Goal: Task Accomplishment & Management: Manage account settings

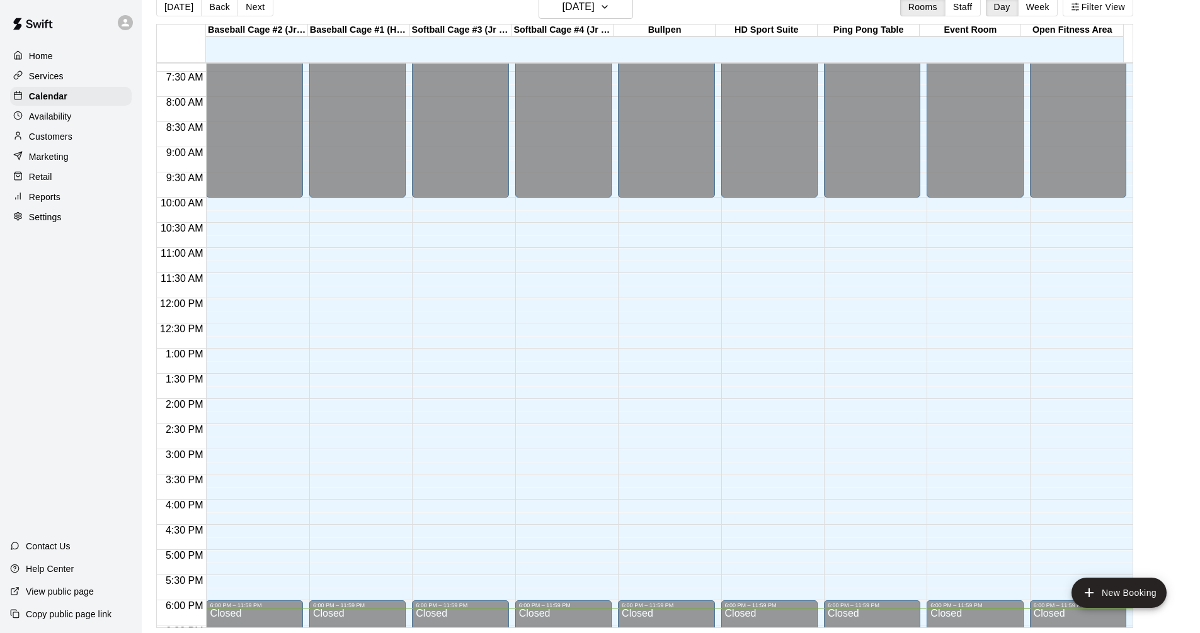
scroll to position [205, 0]
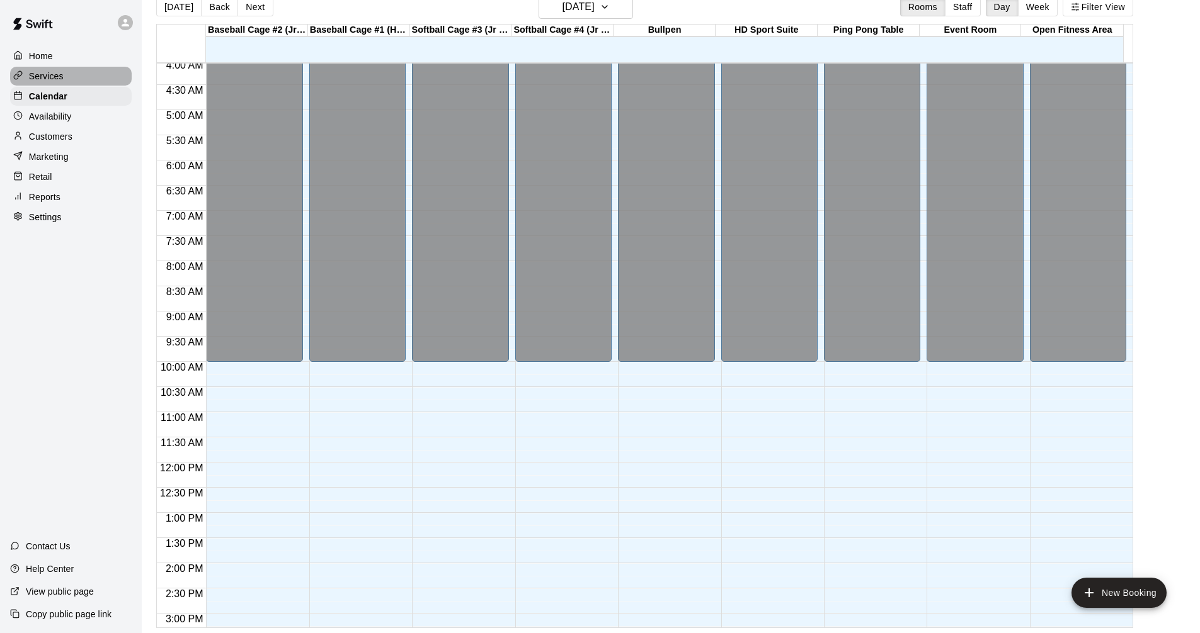
click at [54, 75] on p "Services" at bounding box center [46, 76] width 35 height 13
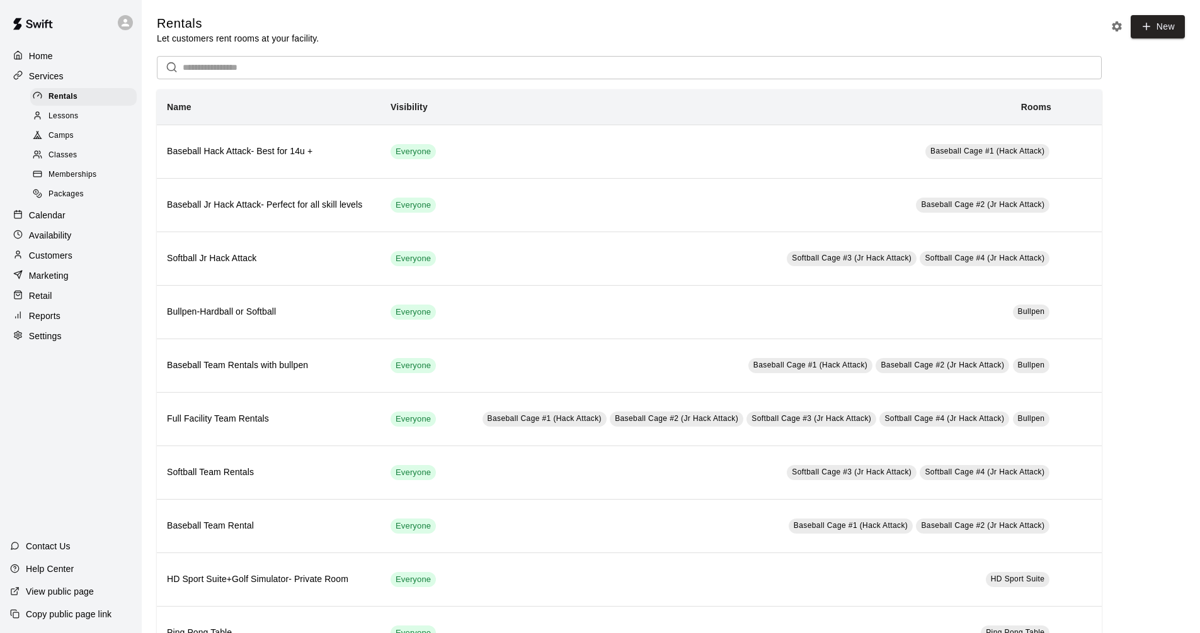
click at [58, 222] on p "Calendar" at bounding box center [47, 215] width 37 height 13
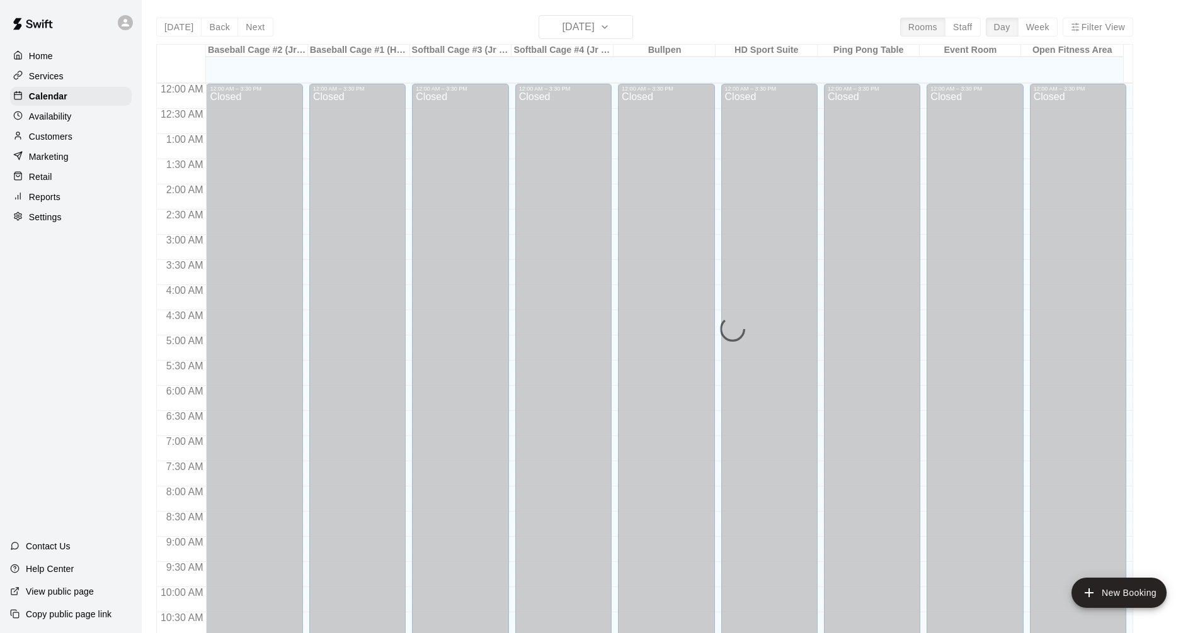
scroll to position [607, 0]
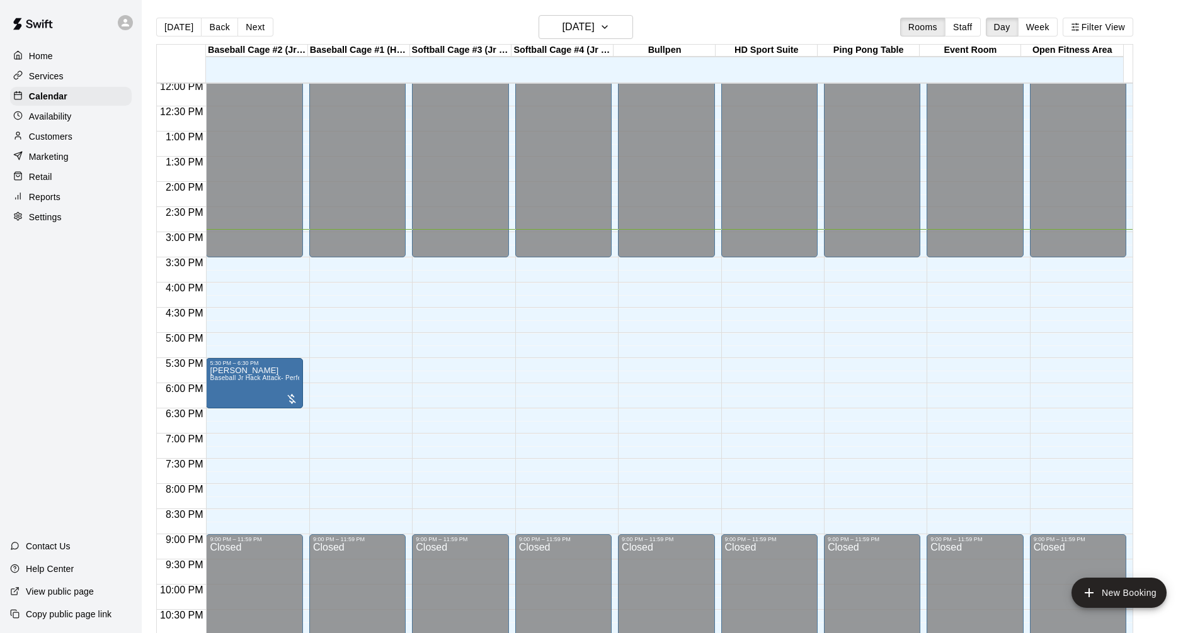
click at [98, 114] on div "Availability" at bounding box center [71, 116] width 122 height 19
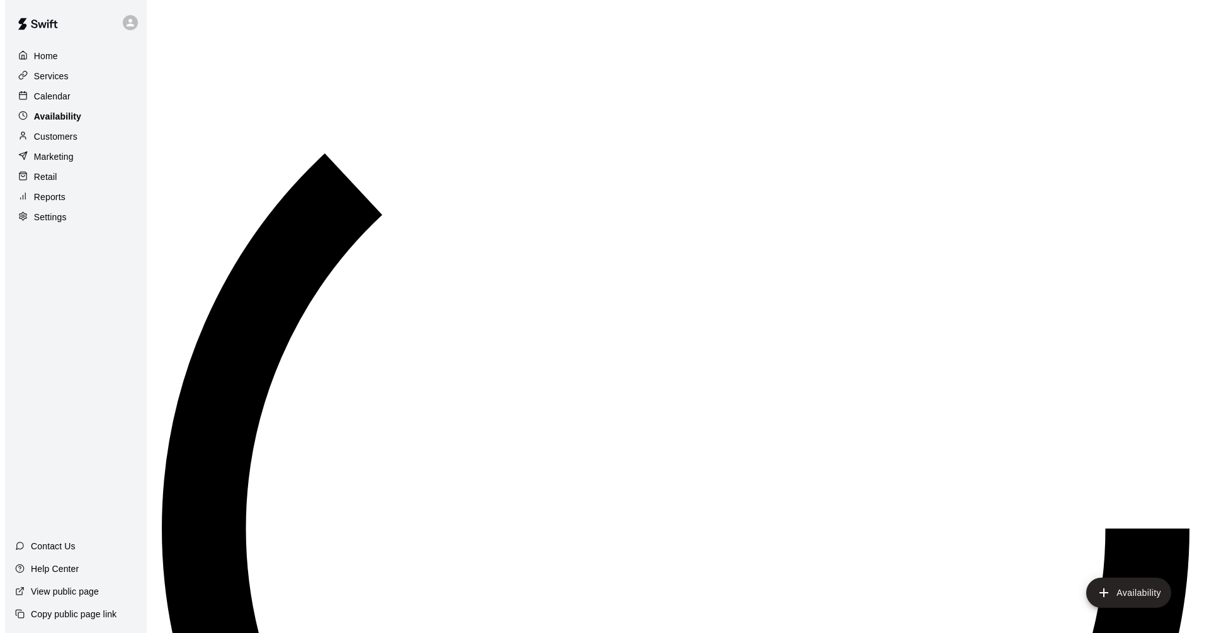
scroll to position [645, 0]
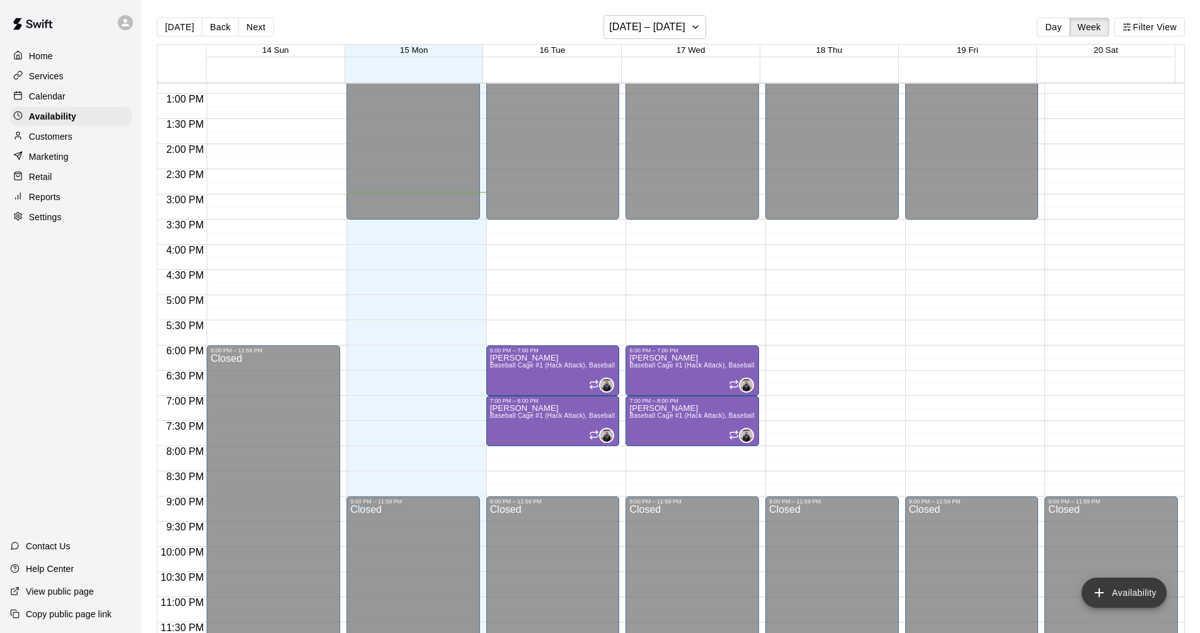
click at [1092, 589] on icon "add" at bounding box center [1098, 593] width 15 height 15
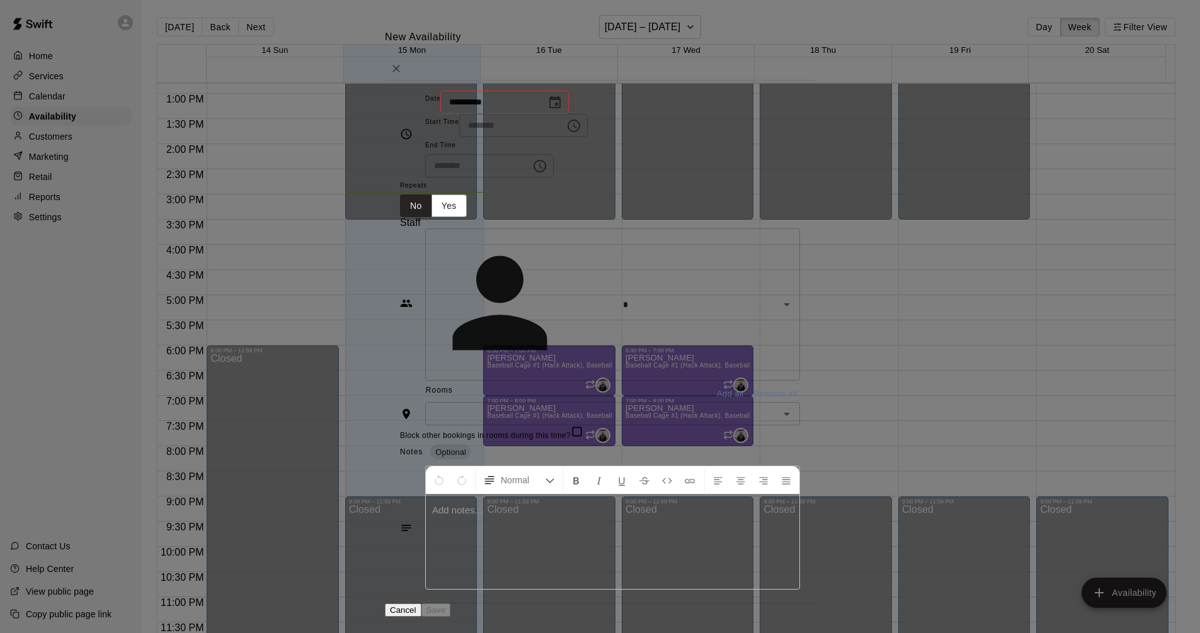
type input "**********"
type input "********"
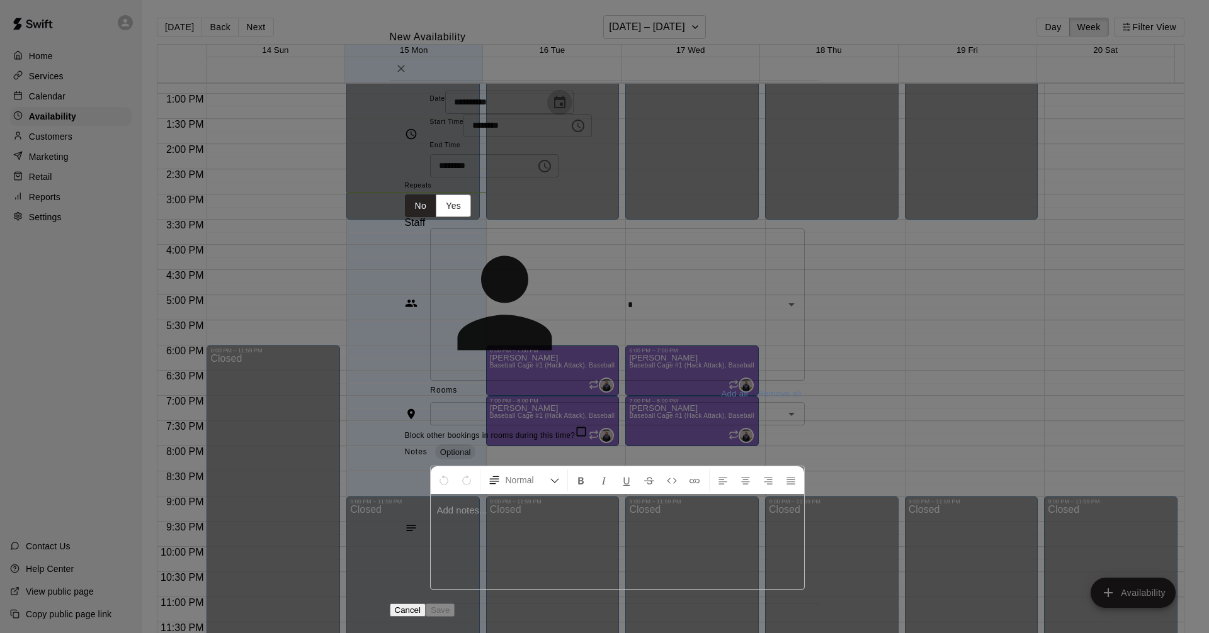
click at [552, 110] on icon "Choose date, selected date is Sep 15, 2025" at bounding box center [559, 102] width 15 height 15
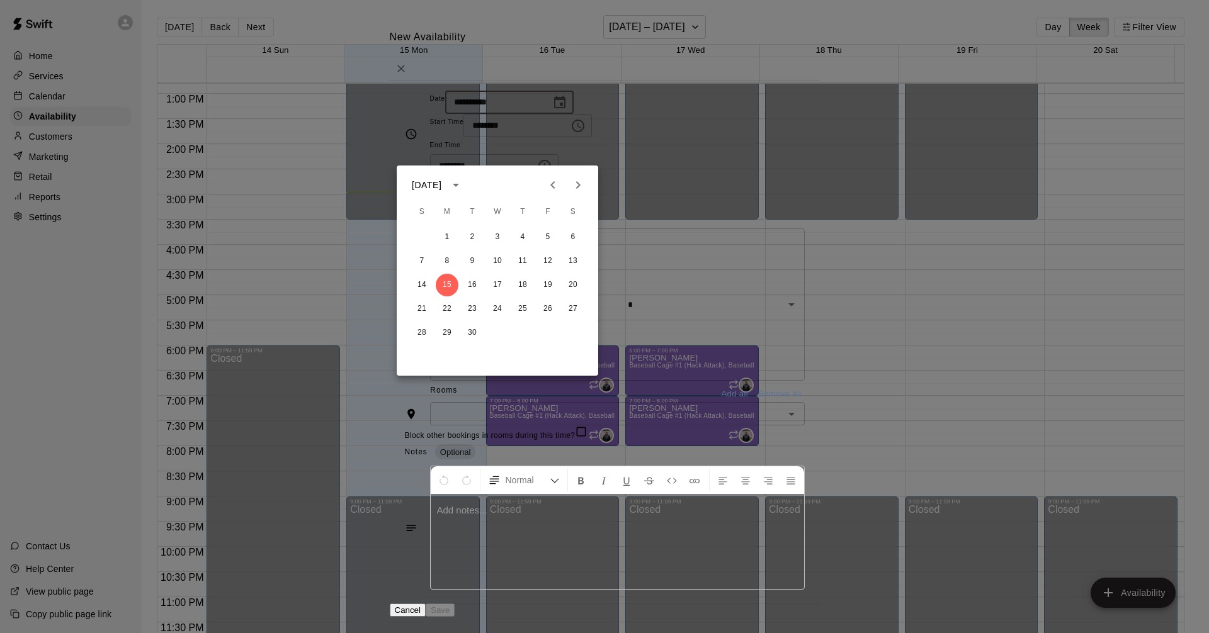
click at [772, 229] on span "Staff" at bounding box center [605, 222] width 400 height 11
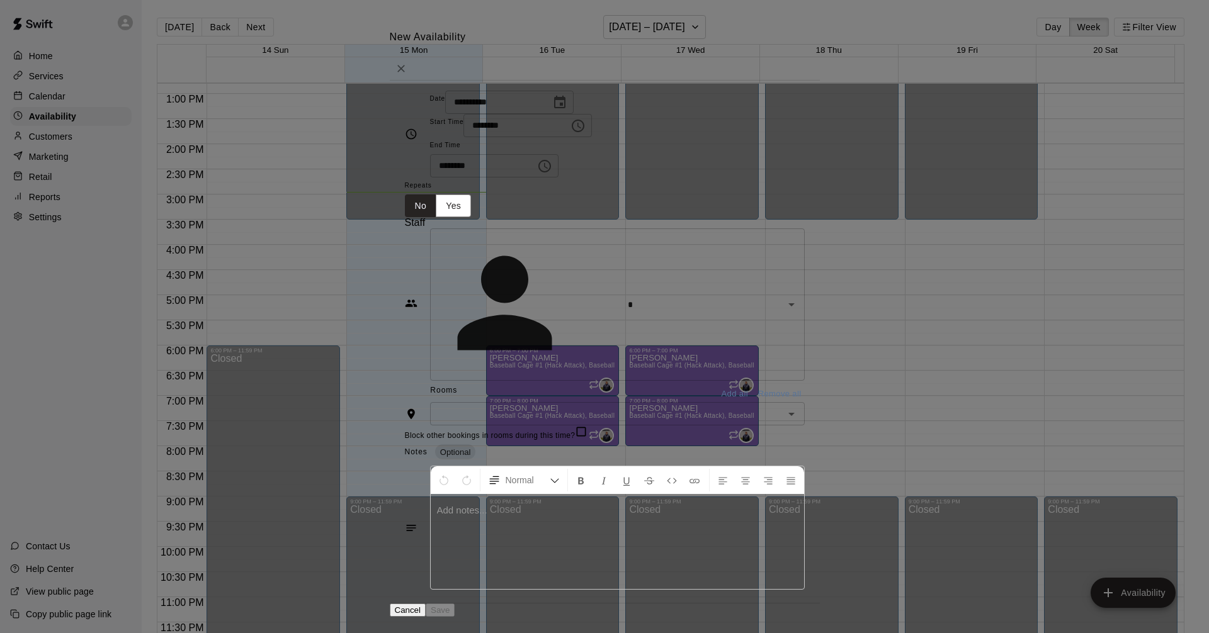
drag, startPoint x: 455, startPoint y: 203, endPoint x: 478, endPoint y: 165, distance: 44.4
click at [455, 203] on button "Yes" at bounding box center [453, 206] width 35 height 23
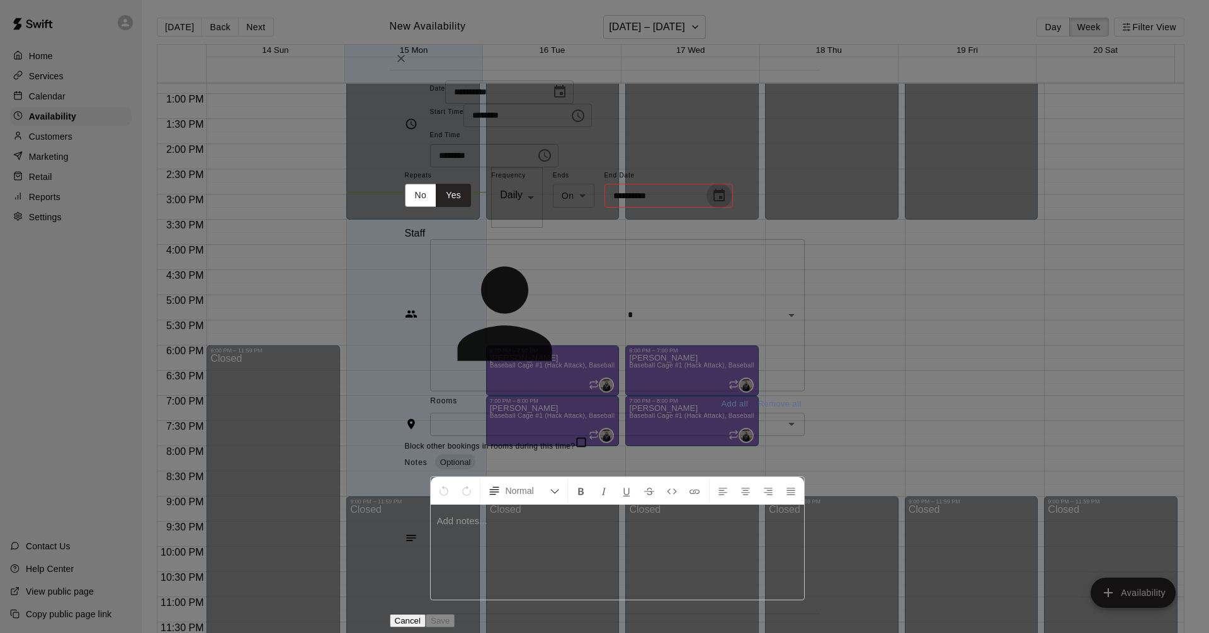
click at [727, 202] on icon "Choose date" at bounding box center [719, 195] width 15 height 15
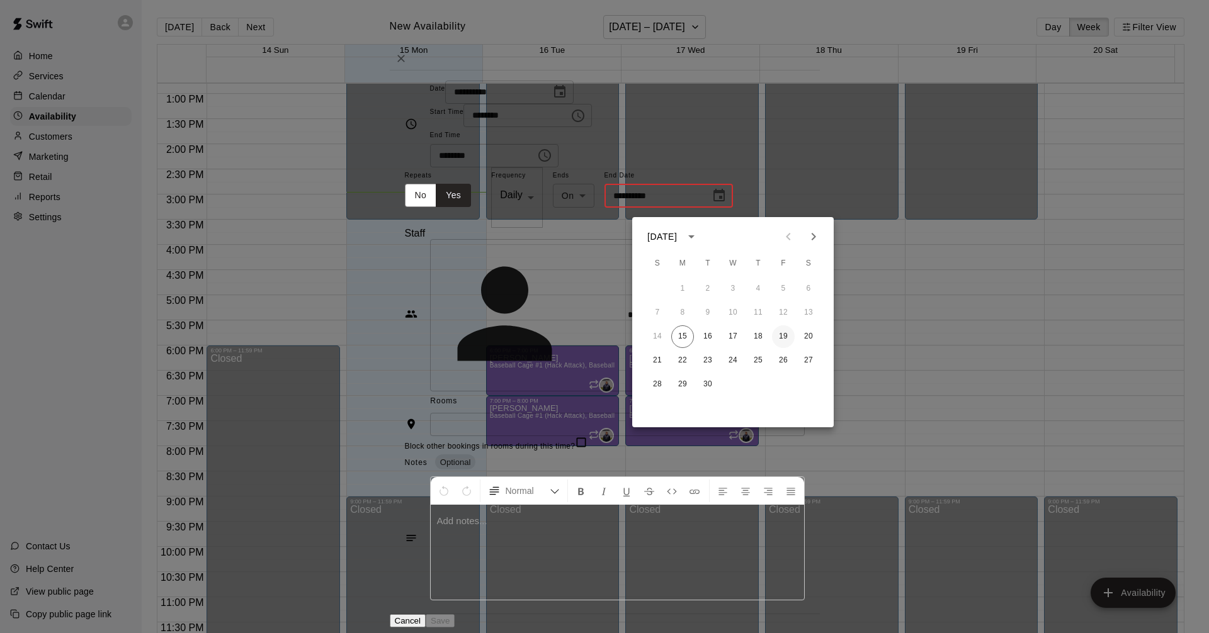
click at [786, 336] on button "19" at bounding box center [783, 337] width 23 height 23
type input "**********"
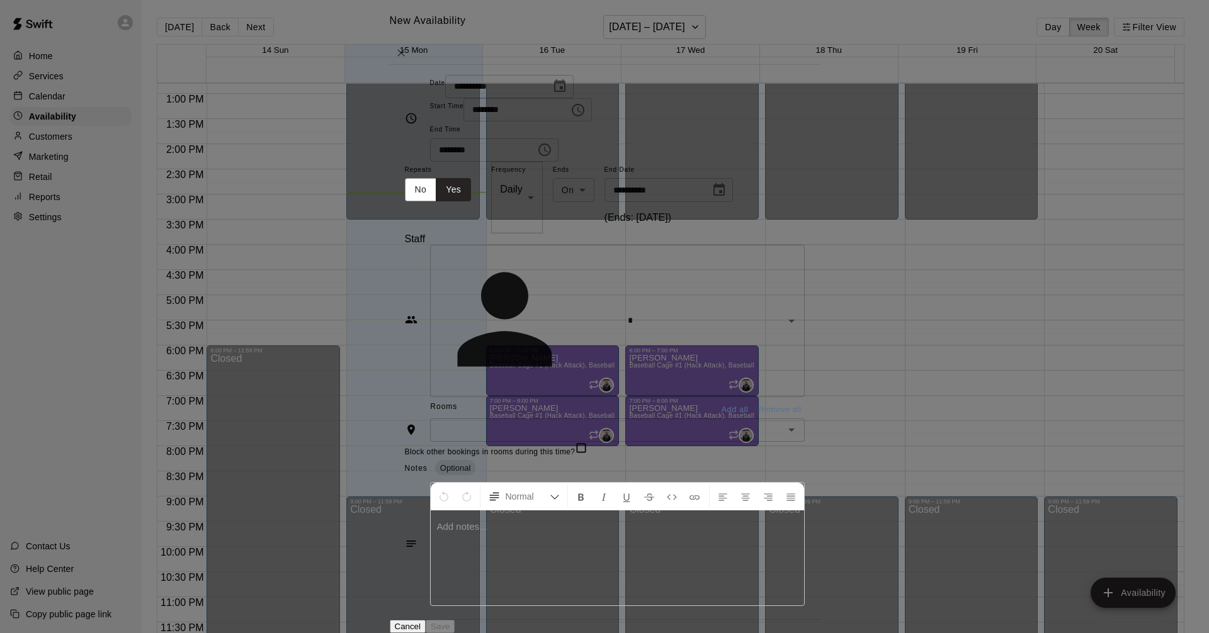
click at [805, 181] on div "**********" at bounding box center [605, 198] width 400 height 72
click at [584, 116] on icon "Choose time, selected time is 2:00 PM" at bounding box center [578, 110] width 13 height 13
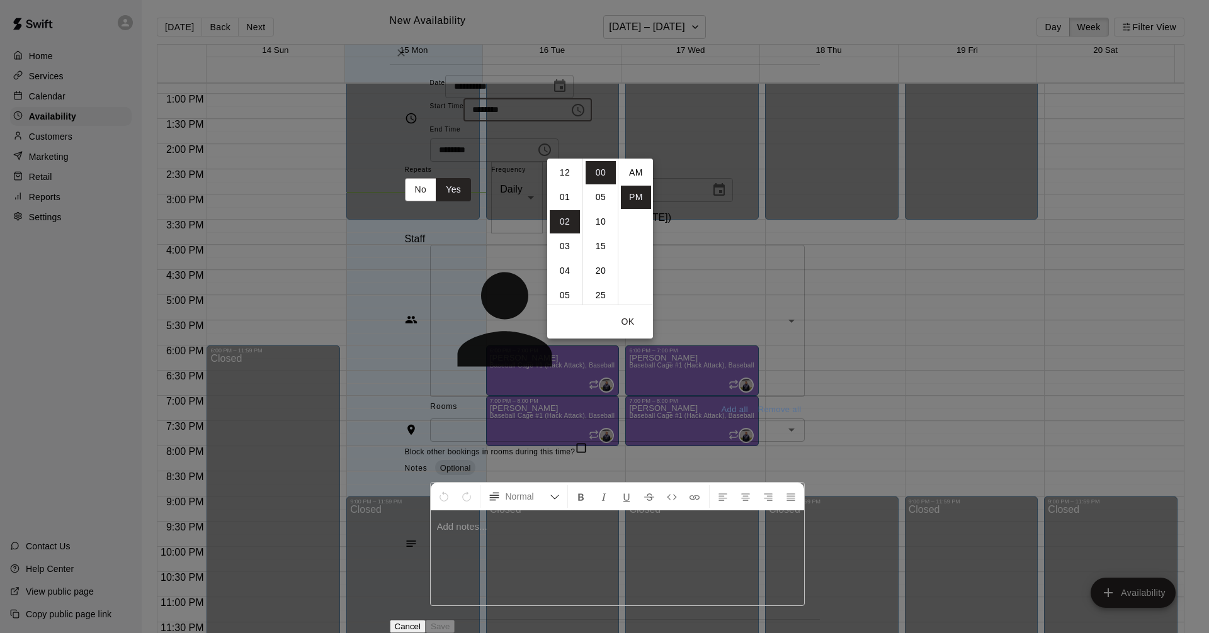
scroll to position [23, 0]
click at [563, 268] on li "06" at bounding box center [565, 270] width 30 height 23
type input "********"
click at [552, 147] on icon "Choose time, selected time is 6:30 PM" at bounding box center [544, 149] width 15 height 15
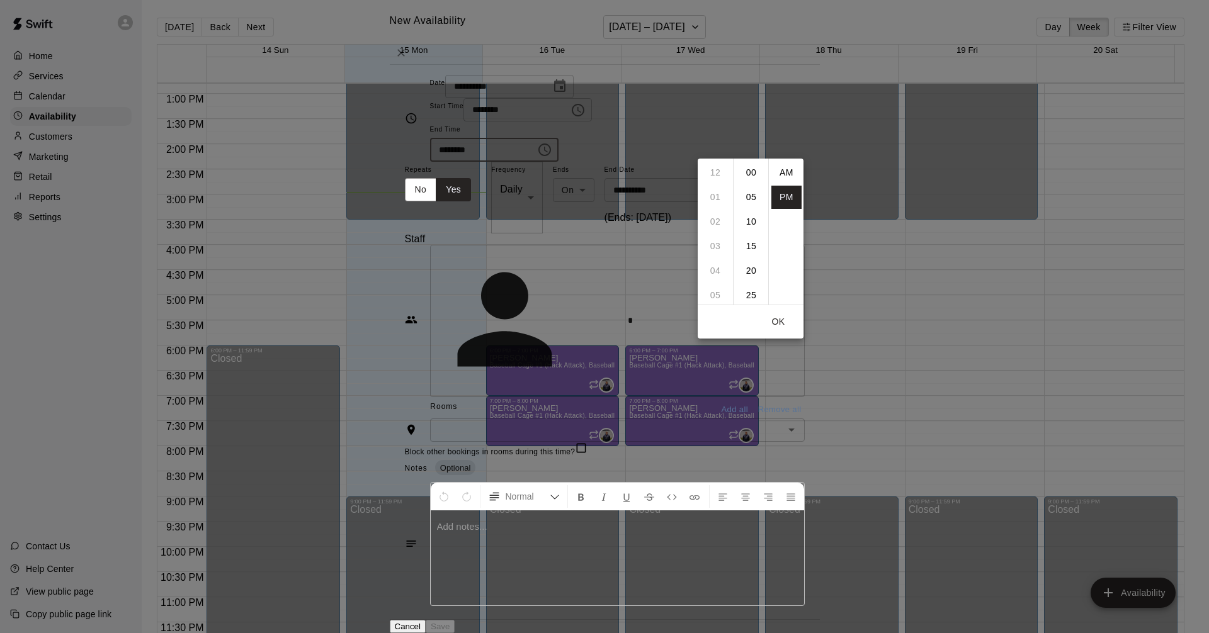
scroll to position [23, 0]
click at [718, 245] on li "09" at bounding box center [715, 246] width 30 height 23
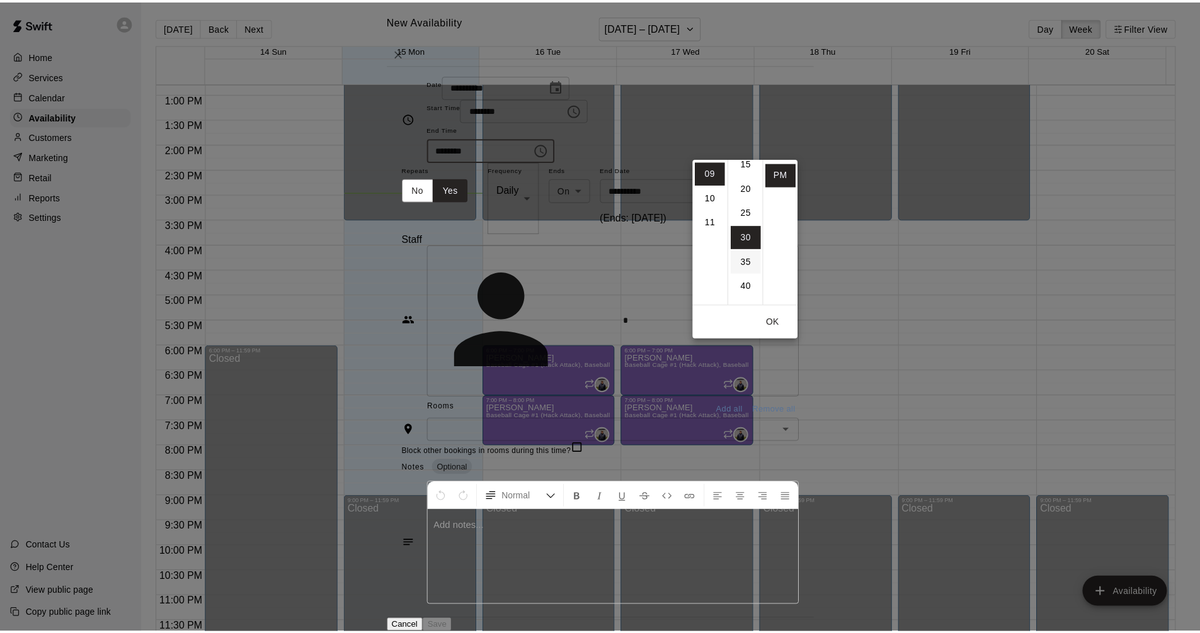
scroll to position [0, 0]
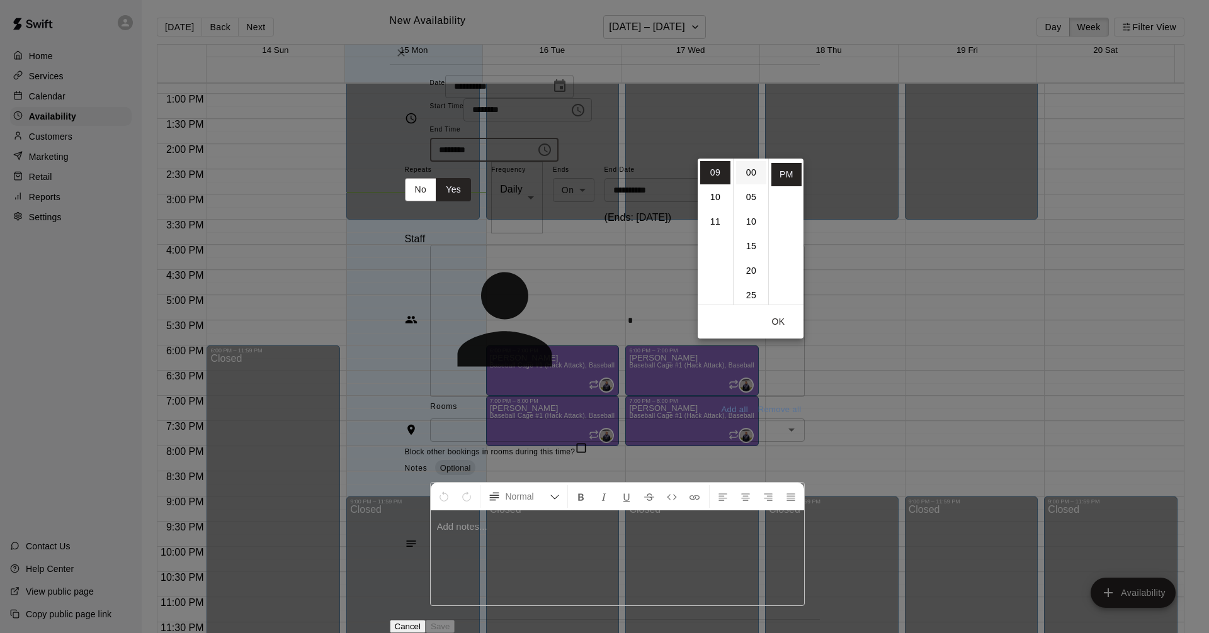
click at [746, 161] on li "00" at bounding box center [751, 172] width 30 height 23
type input "********"
click at [805, 203] on div "**********" at bounding box center [605, 198] width 400 height 72
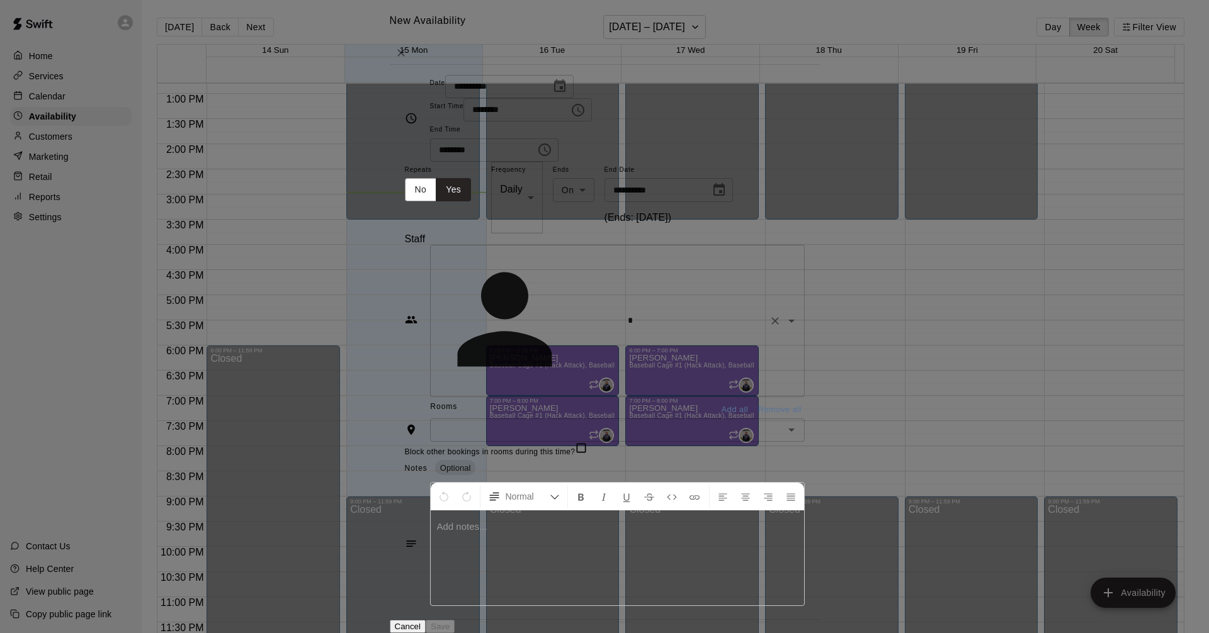
click at [623, 313] on input "text" at bounding box center [693, 321] width 141 height 16
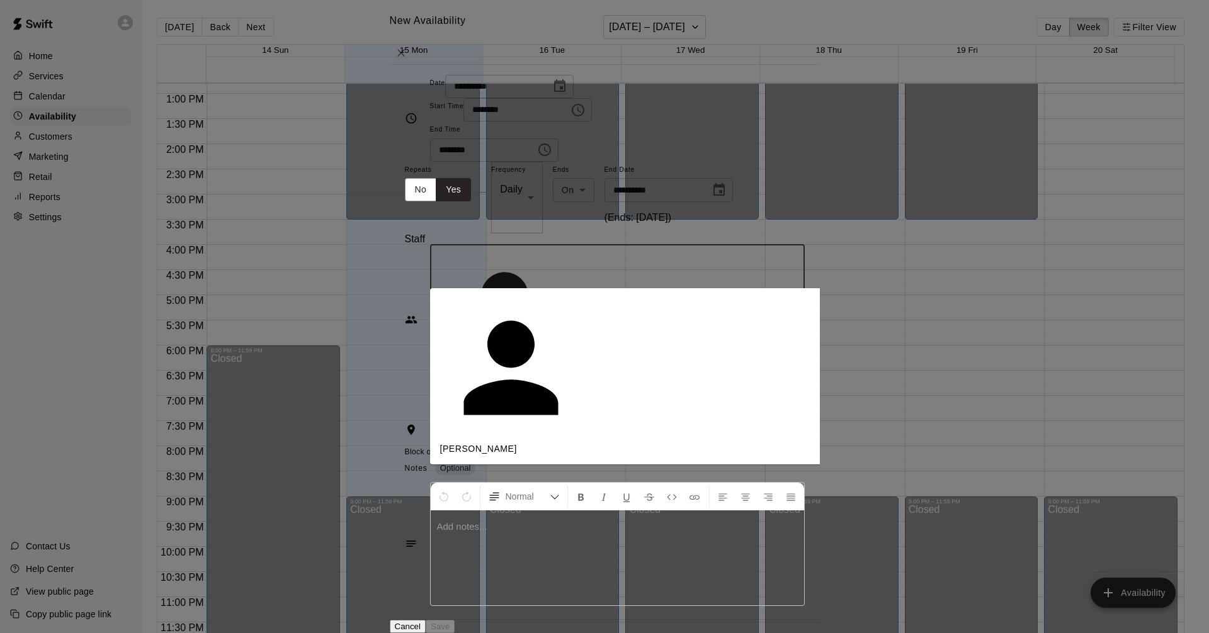
click at [457, 304] on div "[PERSON_NAME]" at bounding box center [534, 376] width 189 height 159
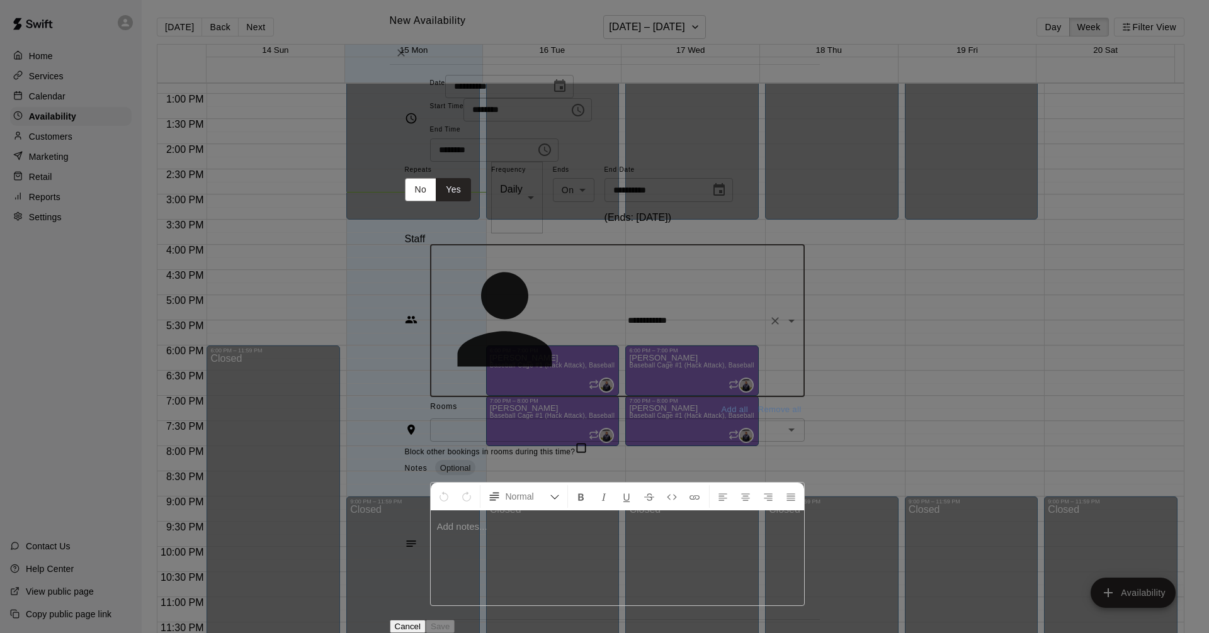
type input "**********"
click at [464, 423] on input "text" at bounding box center [607, 431] width 346 height 16
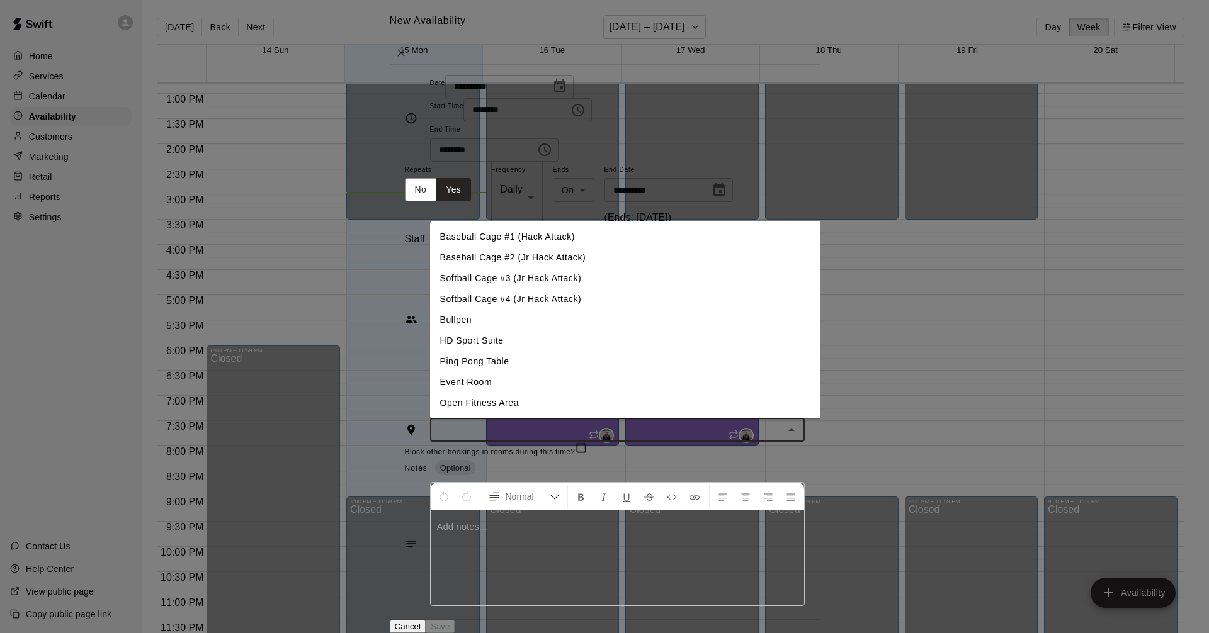
click at [405, 442] on div "Block other bookings in rooms during this time?" at bounding box center [605, 450] width 400 height 17
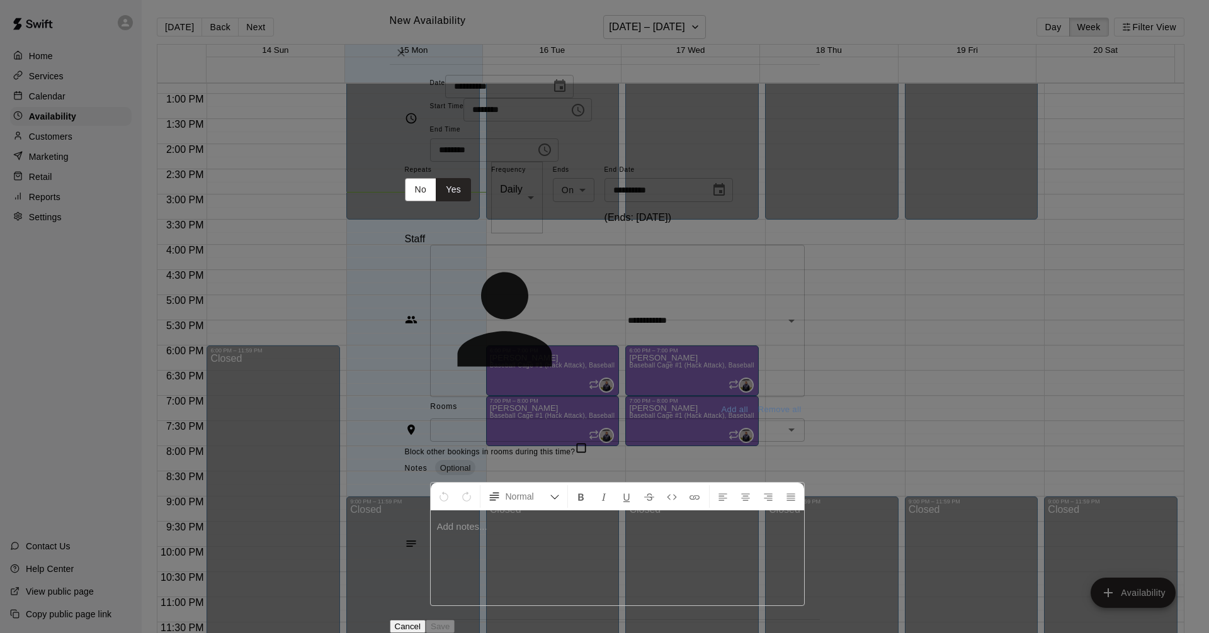
click at [755, 400] on button "Add all" at bounding box center [735, 410] width 40 height 20
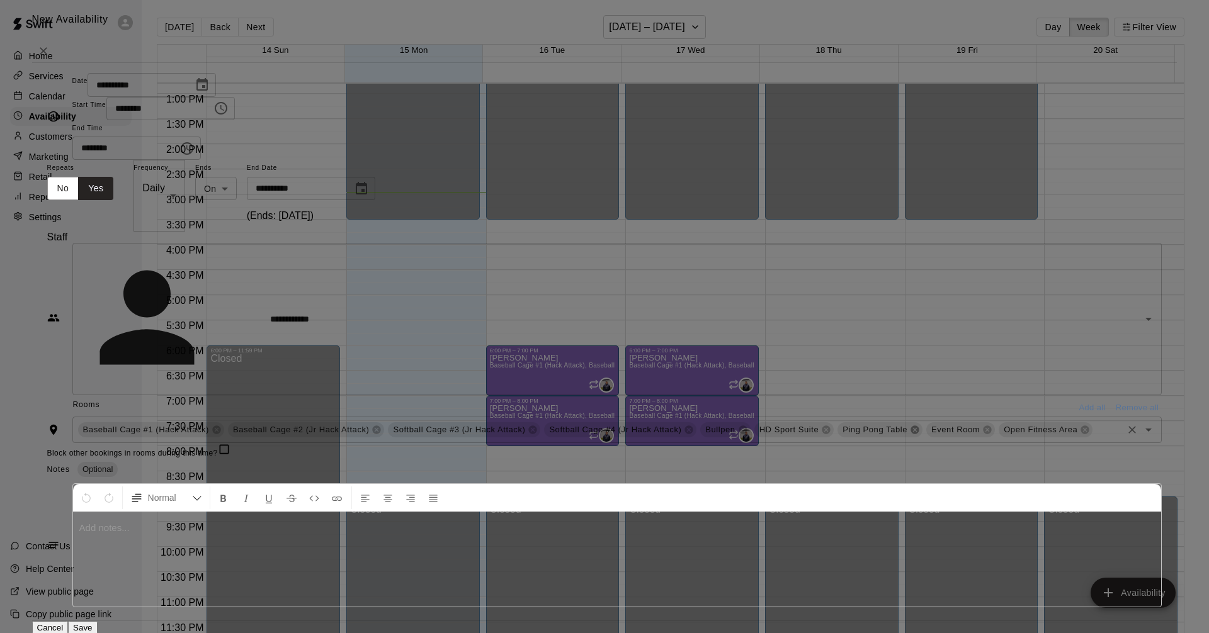
click at [911, 426] on icon at bounding box center [915, 430] width 8 height 8
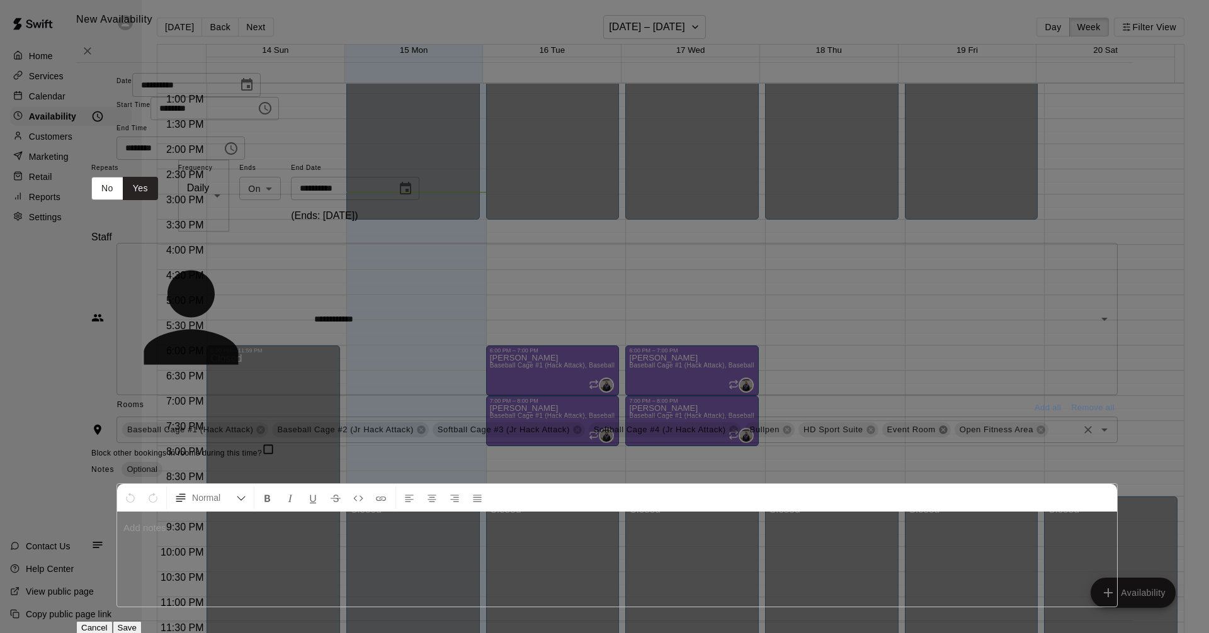
click at [938, 425] on icon at bounding box center [943, 430] width 10 height 10
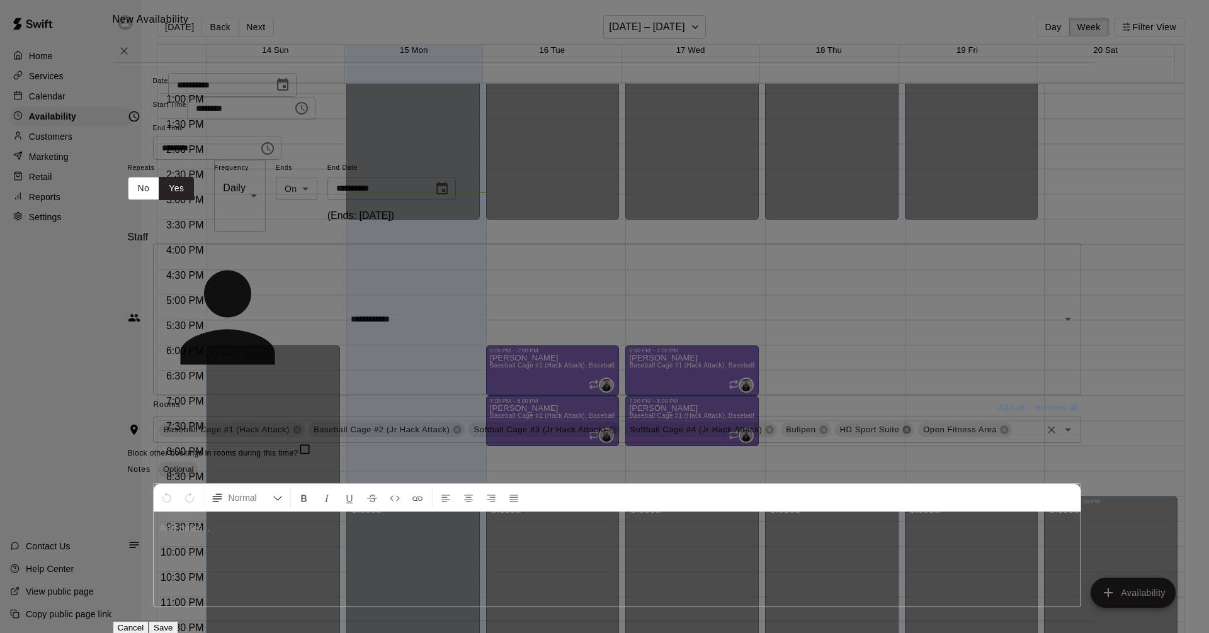
click at [902, 425] on icon at bounding box center [907, 430] width 10 height 10
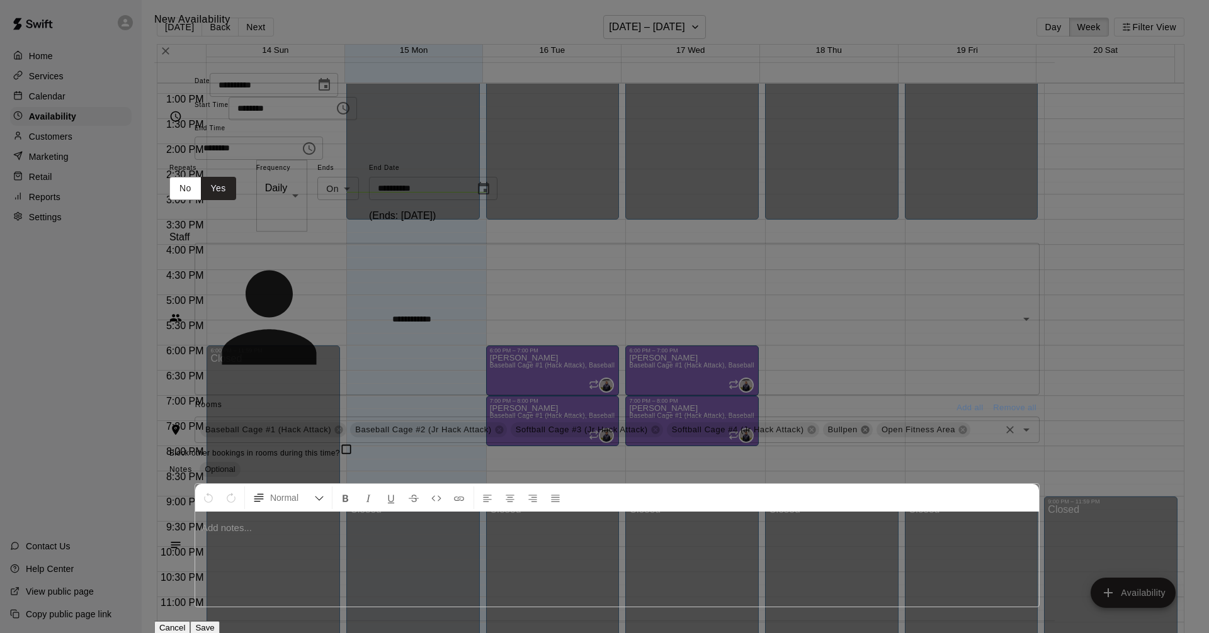
click at [861, 426] on icon at bounding box center [865, 430] width 8 height 8
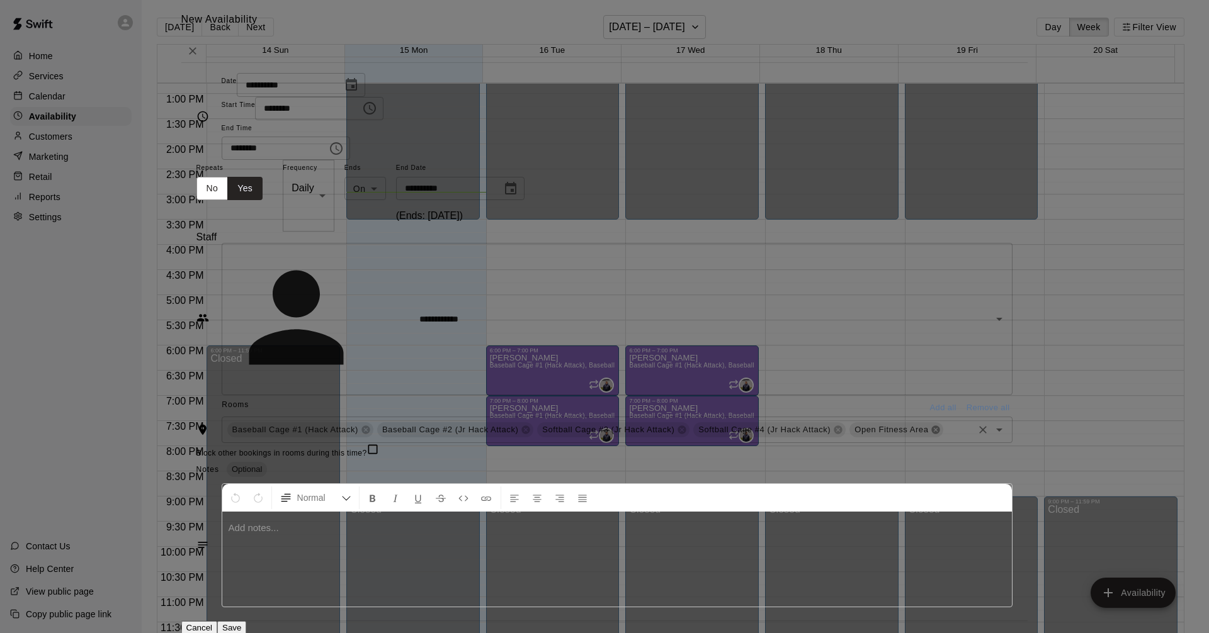
click at [932, 426] on icon at bounding box center [936, 430] width 8 height 8
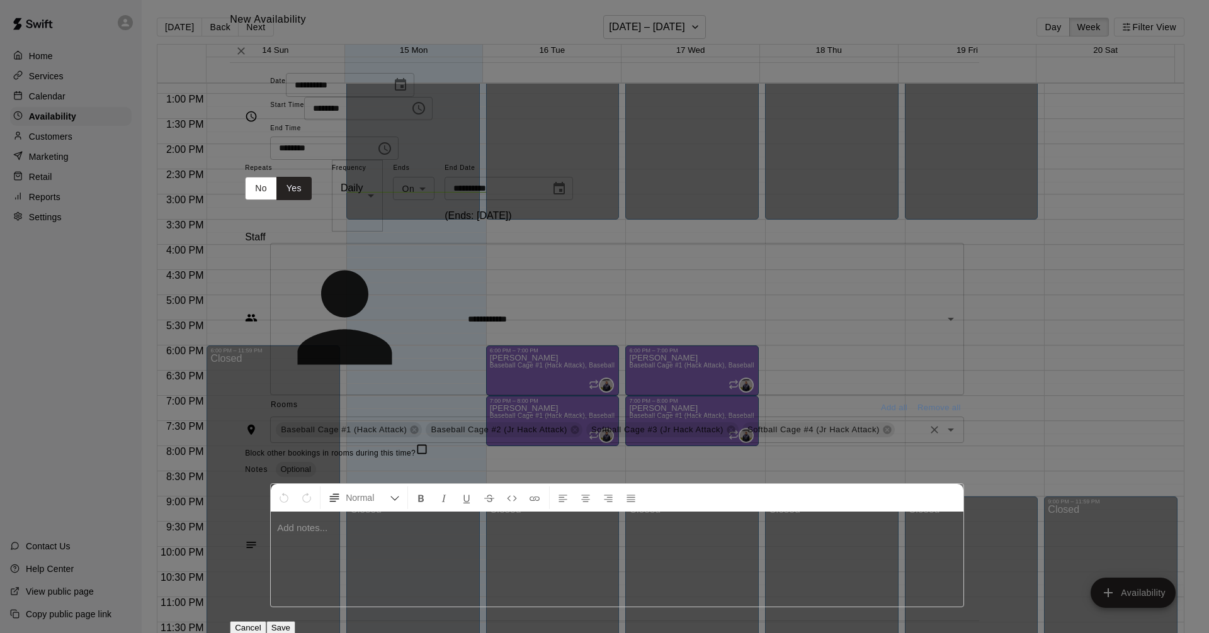
click at [798, 417] on div "Baseball Cage #1 (Hack Attack) Baseball Cage #2 (Jr Hack Attack) Softball Cage …" at bounding box center [617, 430] width 694 height 26
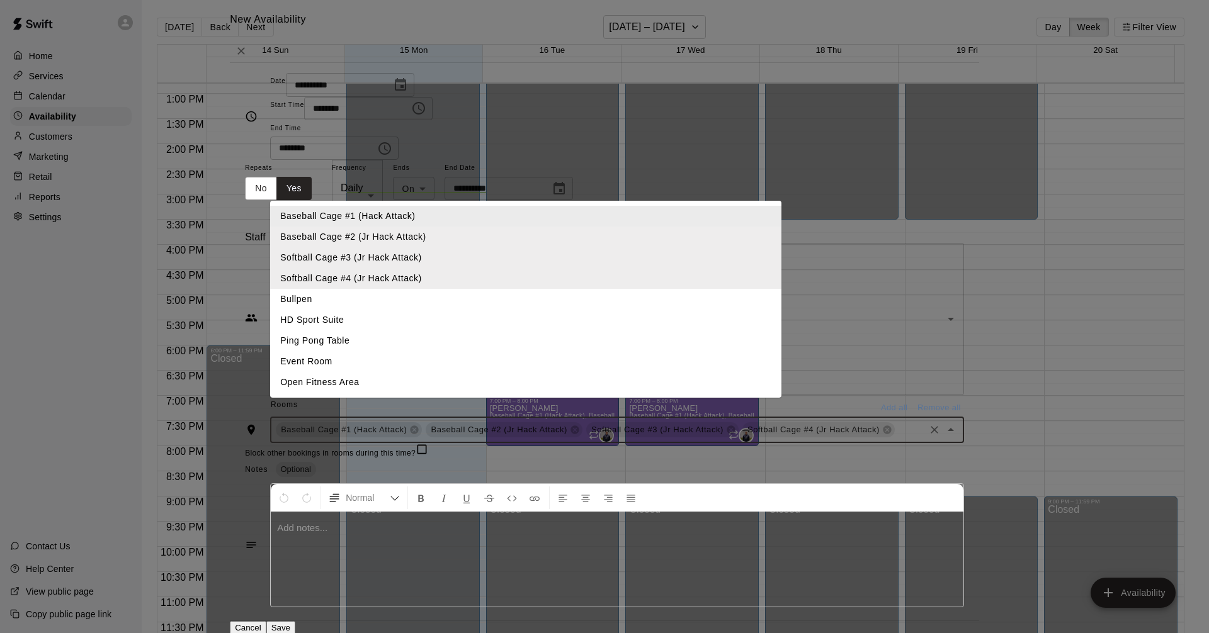
click at [694, 460] on div "Notes Optional" at bounding box center [604, 470] width 719 height 20
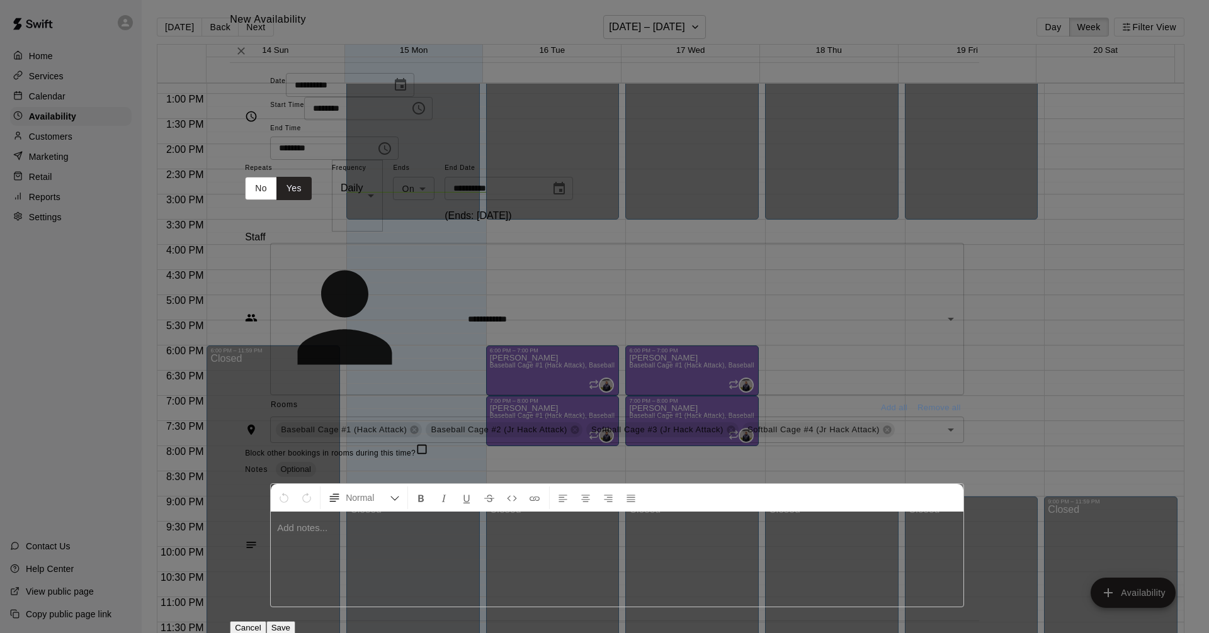
click at [295, 621] on button "Save" at bounding box center [280, 627] width 29 height 13
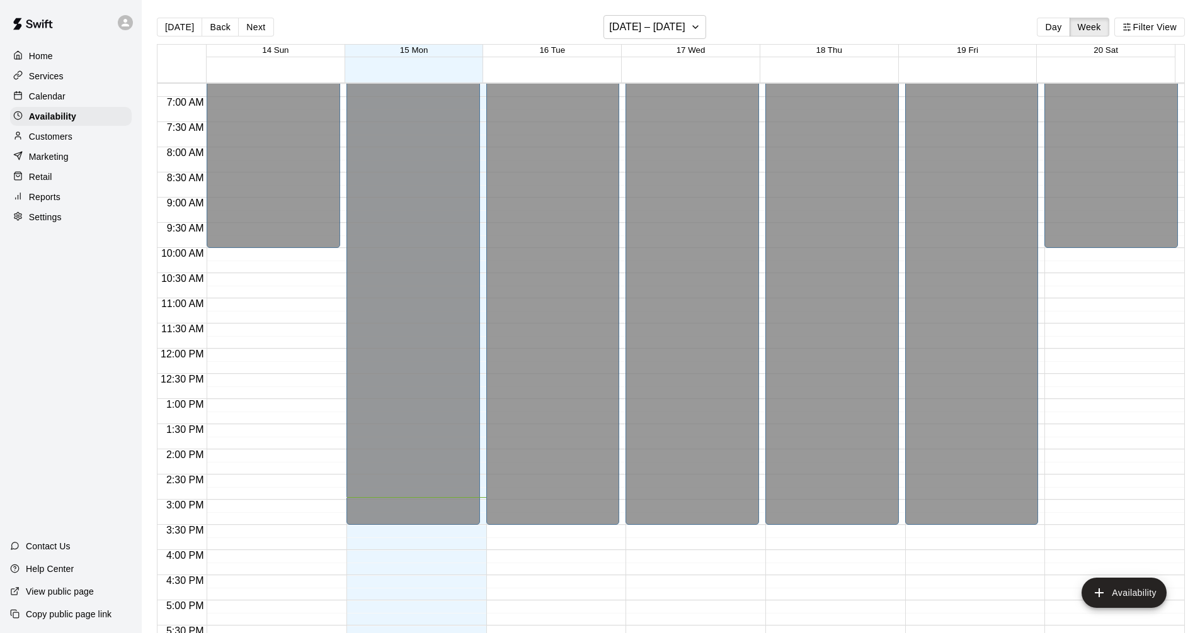
scroll to position [441, 0]
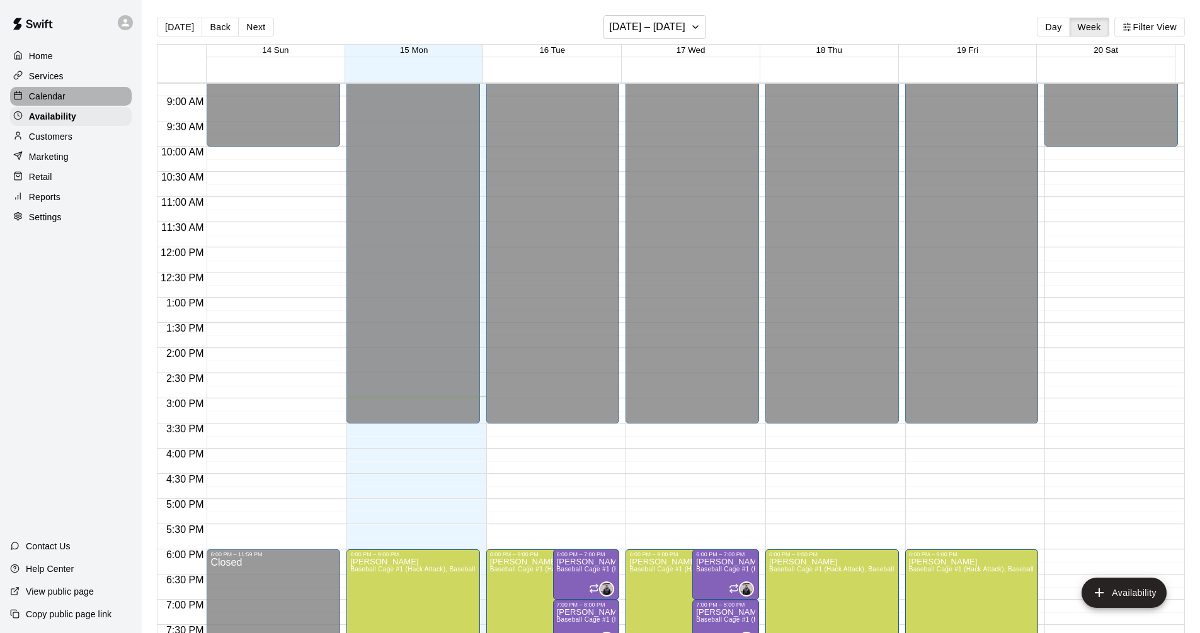
click at [48, 98] on p "Calendar" at bounding box center [47, 96] width 37 height 13
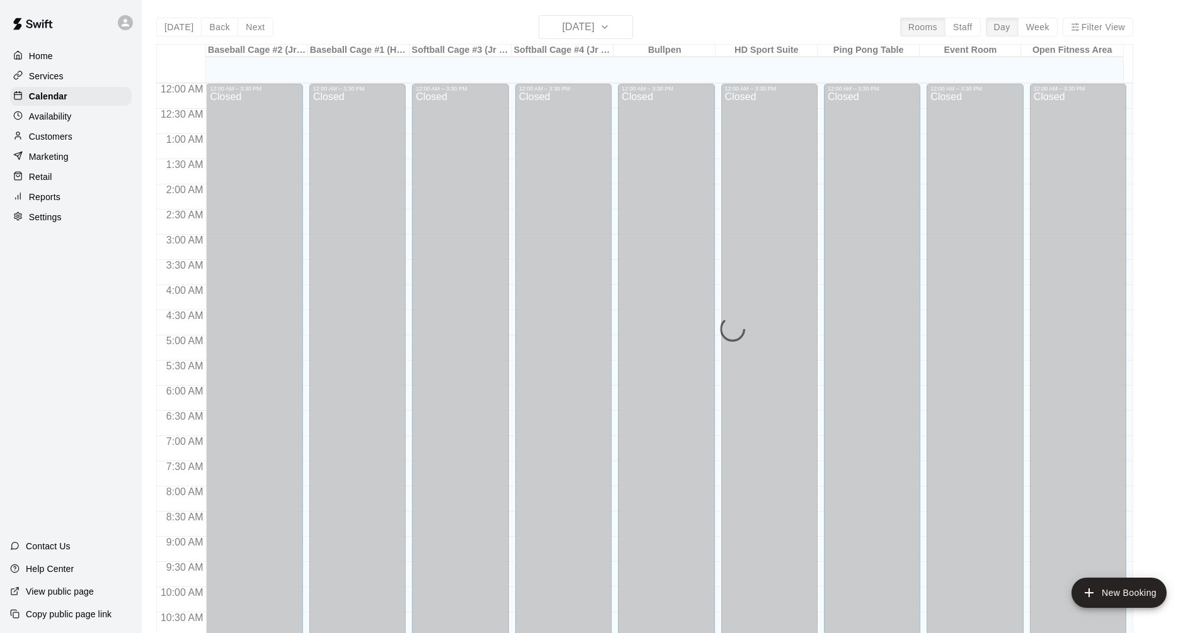
scroll to position [607, 0]
